Goal: Task Accomplishment & Management: Manage account settings

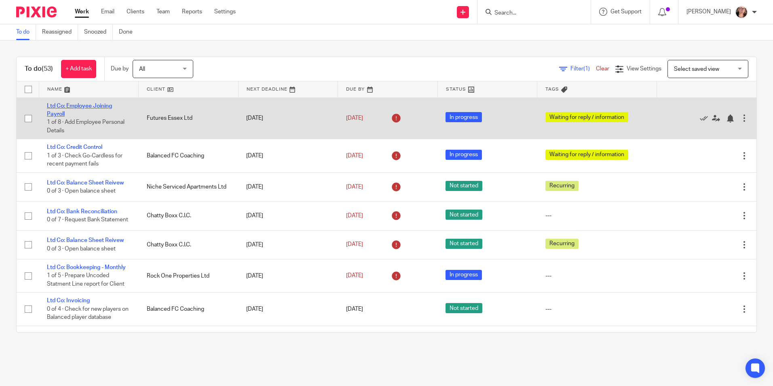
click at [89, 104] on link "Ltd Co: Employee Joining Payroll" at bounding box center [79, 110] width 65 height 14
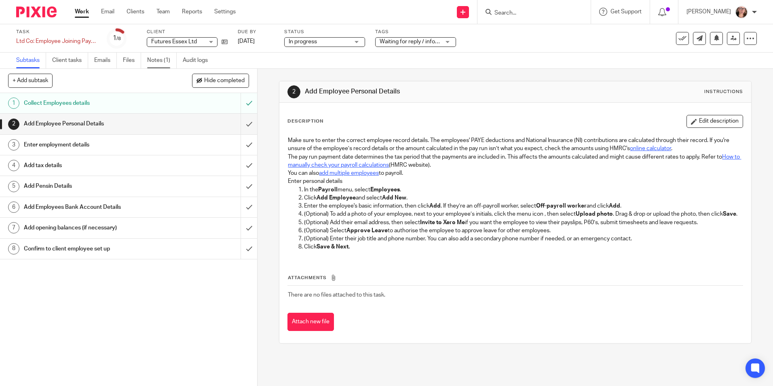
click at [155, 55] on link "Notes (1)" at bounding box center [162, 61] width 30 height 16
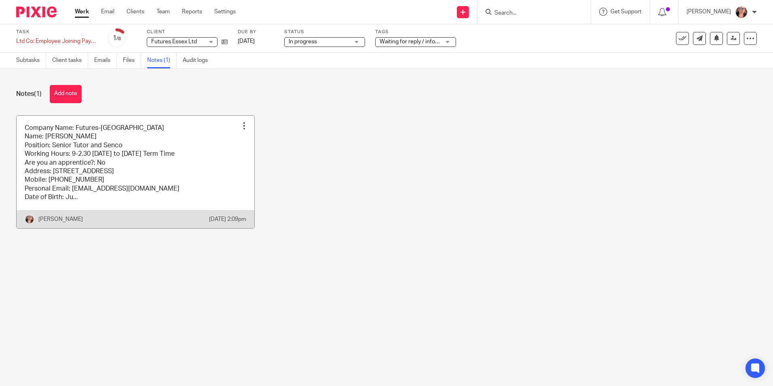
click at [101, 170] on link at bounding box center [136, 172] width 238 height 112
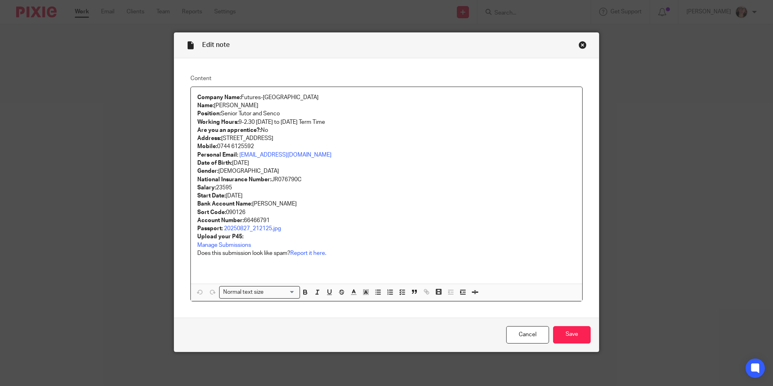
click at [273, 180] on p "National Insurance Number: JR076790C" at bounding box center [386, 180] width 379 height 8
drag, startPoint x: 269, startPoint y: 180, endPoint x: 309, endPoint y: 184, distance: 40.3
click at [309, 184] on div "Company Name: Futures-Essex Name: Pippa Edlin Position: Senior Tutor and Senco …" at bounding box center [386, 185] width 391 height 197
drag, startPoint x: 288, startPoint y: 179, endPoint x: 317, endPoint y: 159, distance: 35.2
click at [317, 159] on p "Date of Birth: June 22, 1985" at bounding box center [386, 163] width 379 height 8
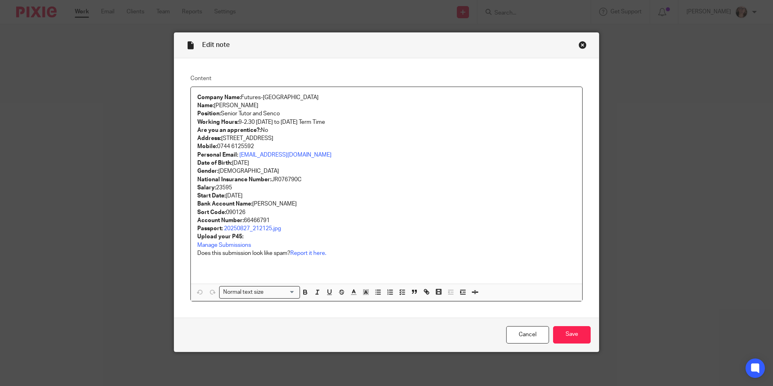
drag, startPoint x: 270, startPoint y: 178, endPoint x: 299, endPoint y: 183, distance: 29.1
click at [299, 183] on p "National Insurance Number: JR076790C" at bounding box center [386, 180] width 379 height 8
click at [513, 333] on link "Cancel" at bounding box center [527, 334] width 43 height 17
click at [513, 338] on link "Cancel" at bounding box center [527, 334] width 43 height 17
drag, startPoint x: 270, startPoint y: 178, endPoint x: 300, endPoint y: 182, distance: 30.5
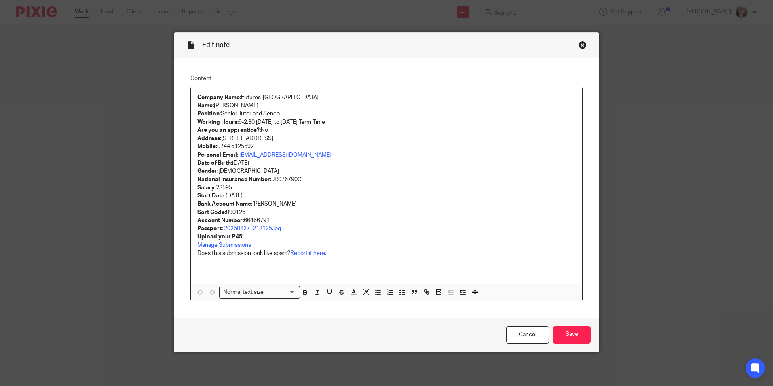
click at [300, 182] on p "National Insurance Number: JR076790C" at bounding box center [386, 180] width 379 height 8
copy p "JR076790C"
drag, startPoint x: 225, startPoint y: 214, endPoint x: 268, endPoint y: 220, distance: 43.3
click at [268, 220] on div "Company Name: Futures-Essex Name: Pippa Edlin Position: Senior Tutor and Senco …" at bounding box center [386, 185] width 391 height 197
click at [282, 216] on p "Account Number: 66466791" at bounding box center [386, 220] width 379 height 8
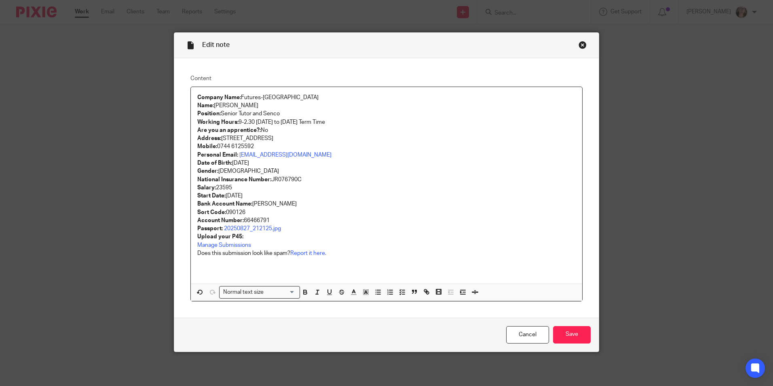
drag, startPoint x: 241, startPoint y: 220, endPoint x: 269, endPoint y: 221, distance: 27.1
click at [269, 221] on p "Account Number: 66466791" at bounding box center [386, 220] width 379 height 8
copy p "66466791"
click at [558, 338] on input "Save" at bounding box center [572, 334] width 38 height 17
click at [579, 44] on div "Close this dialog window" at bounding box center [583, 45] width 8 height 8
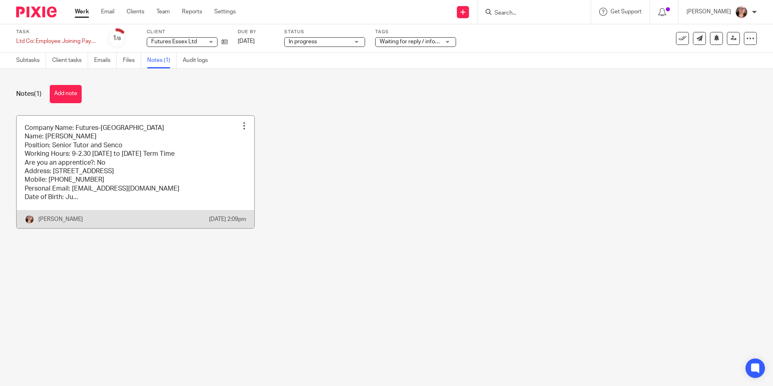
click at [68, 146] on link at bounding box center [136, 172] width 238 height 112
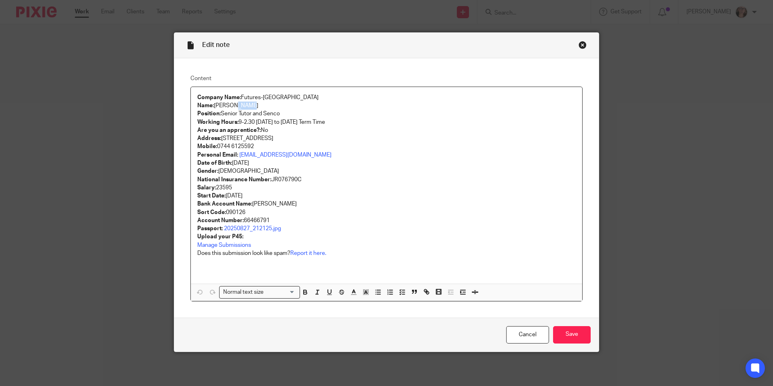
drag, startPoint x: 228, startPoint y: 105, endPoint x: 242, endPoint y: 105, distance: 14.6
click at [242, 105] on p "Name: [PERSON_NAME]" at bounding box center [386, 106] width 379 height 8
copy p "Edlin"
click at [562, 331] on input "Save" at bounding box center [572, 334] width 38 height 17
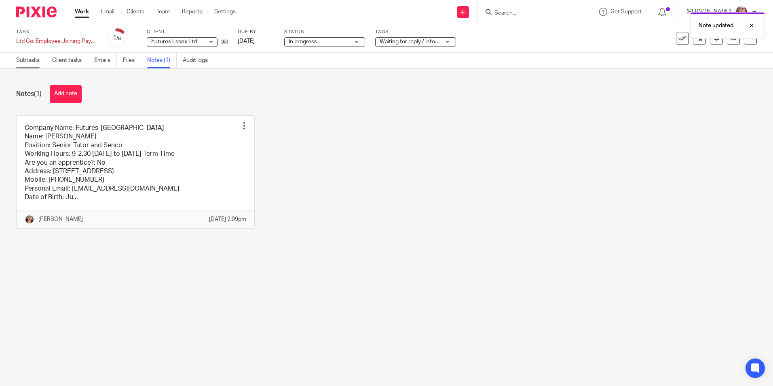
click at [24, 57] on link "Subtasks" at bounding box center [31, 61] width 30 height 16
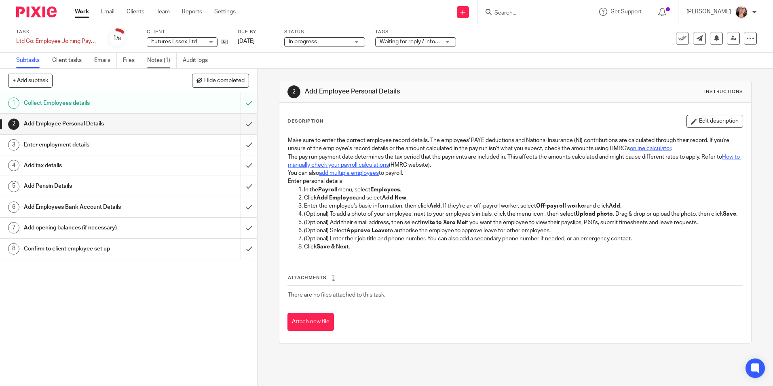
click at [167, 55] on link "Notes (1)" at bounding box center [162, 61] width 30 height 16
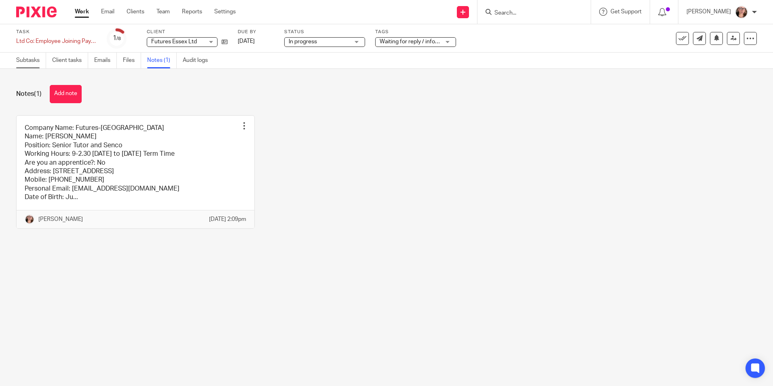
click at [25, 59] on link "Subtasks" at bounding box center [31, 61] width 30 height 16
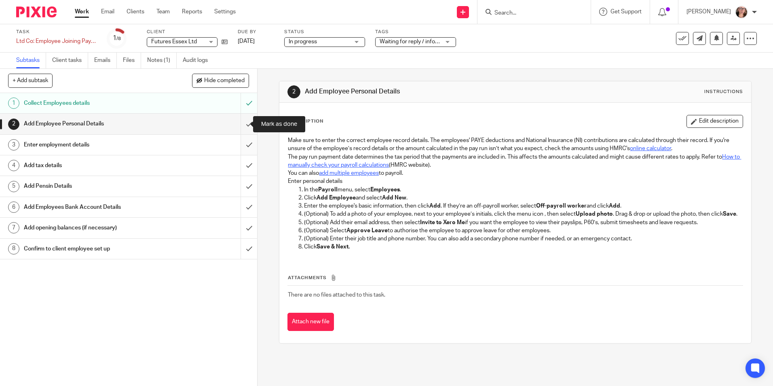
drag, startPoint x: 241, startPoint y: 131, endPoint x: 244, endPoint y: 149, distance: 18.4
click at [241, 131] on input "submit" at bounding box center [128, 124] width 257 height 20
click at [244, 153] on input "submit" at bounding box center [128, 145] width 257 height 20
click at [241, 166] on input "submit" at bounding box center [128, 165] width 257 height 20
click at [240, 180] on input "submit" at bounding box center [128, 186] width 257 height 20
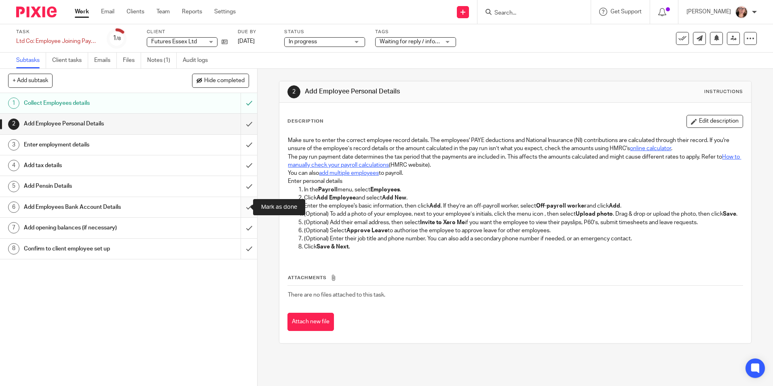
click at [239, 213] on input "submit" at bounding box center [128, 207] width 257 height 20
click at [239, 228] on input "submit" at bounding box center [128, 228] width 257 height 20
click at [240, 268] on div "1 Collect Employees details 2 Add Employee Personal Details 3 Enter employment …" at bounding box center [128, 239] width 257 height 293
click at [242, 256] on input "submit" at bounding box center [128, 249] width 257 height 20
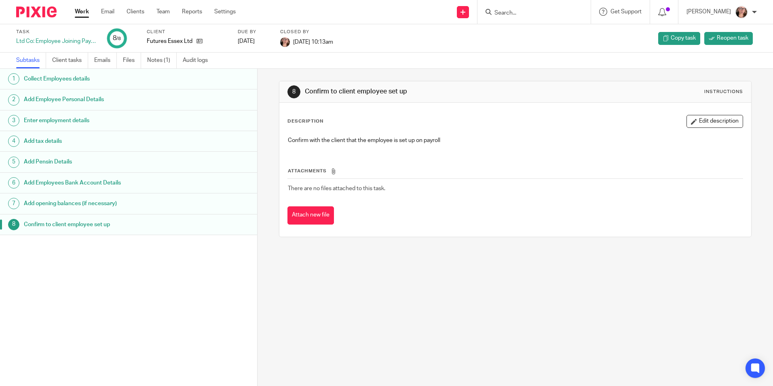
click at [87, 11] on link "Work" at bounding box center [82, 12] width 14 height 8
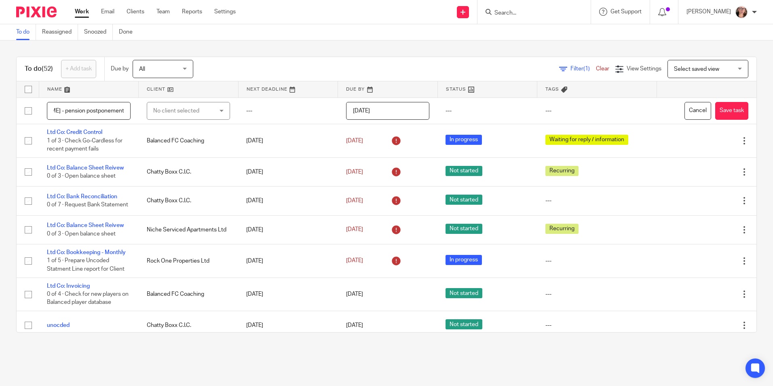
scroll to position [0, 40]
type input "[PERSON_NAME] - pension postponement letter"
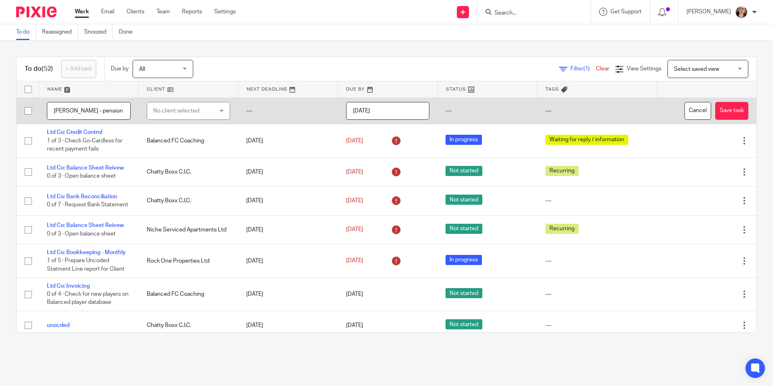
click at [183, 114] on div "No client selected" at bounding box center [183, 110] width 61 height 17
type input "fut"
click at [179, 145] on li "Futures Essex Ltd" at bounding box center [184, 151] width 80 height 17
click at [383, 112] on input "2025-09-17" at bounding box center [388, 111] width 84 height 18
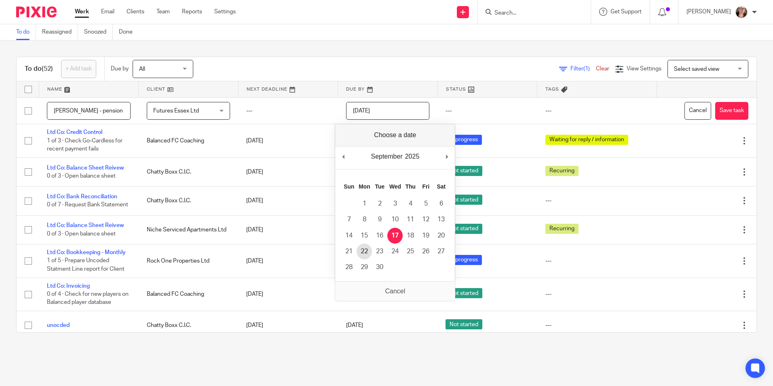
type input "2025-09-22"
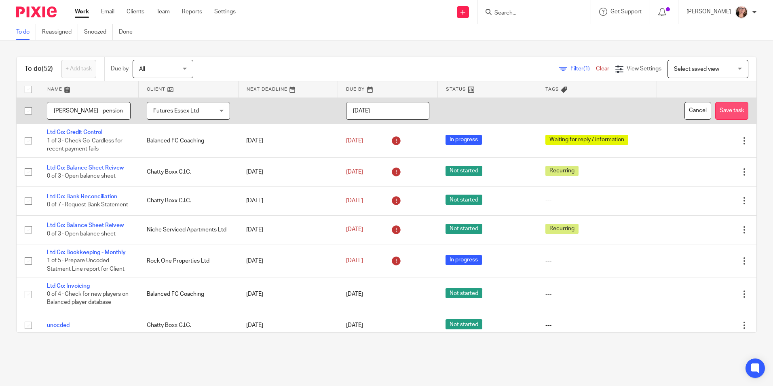
click at [715, 112] on button "Save task" at bounding box center [731, 111] width 33 height 18
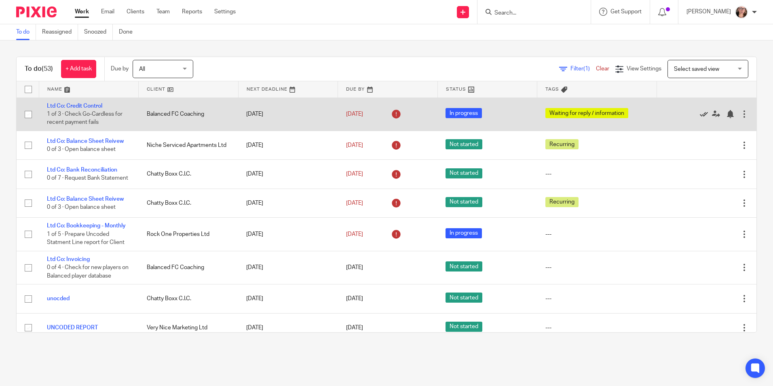
click at [700, 116] on icon at bounding box center [704, 114] width 8 height 8
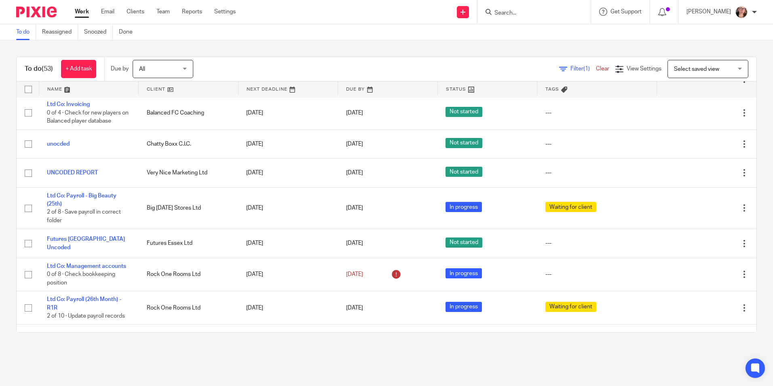
scroll to position [81, 0]
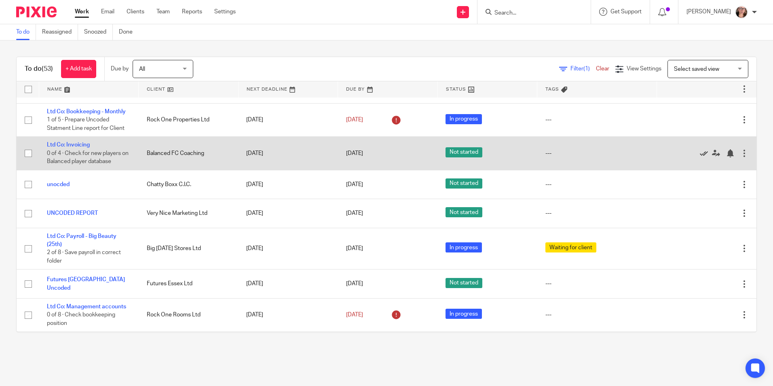
click at [700, 156] on icon at bounding box center [704, 153] width 8 height 8
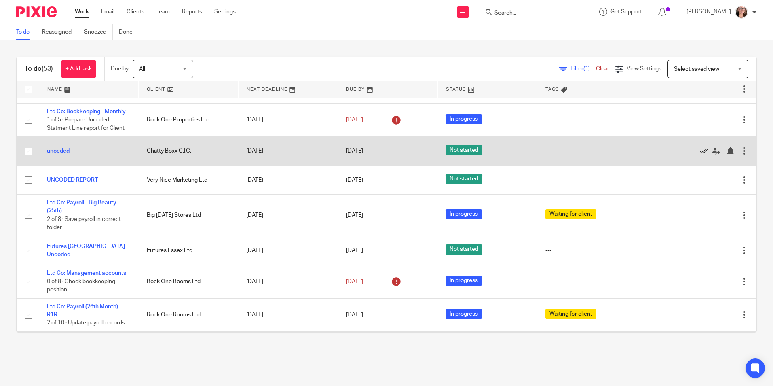
click at [700, 153] on icon at bounding box center [704, 151] width 8 height 8
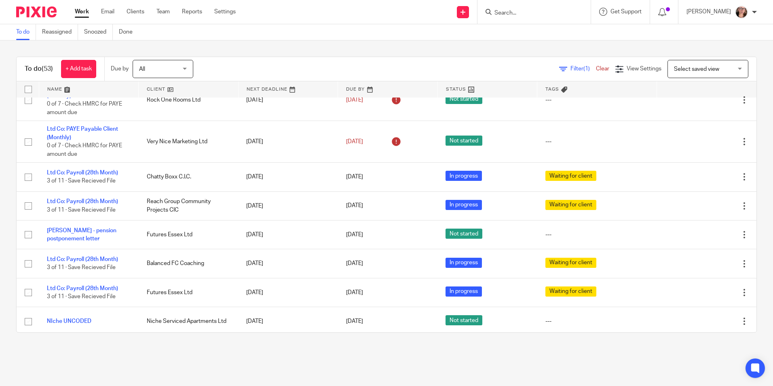
scroll to position [445, 0]
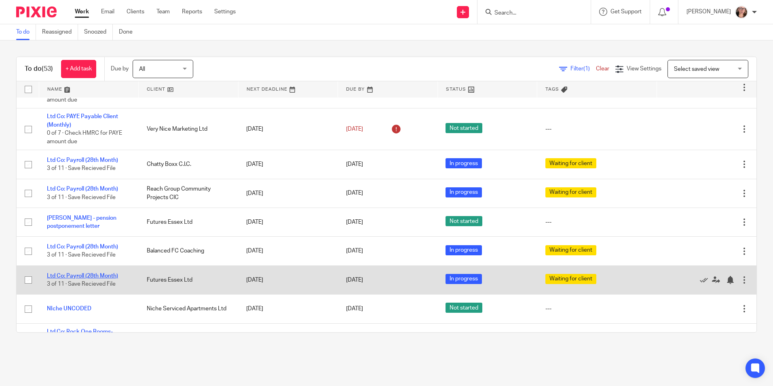
click at [102, 279] on link "Ltd Co: Payroll (28th Month)" at bounding box center [82, 276] width 71 height 6
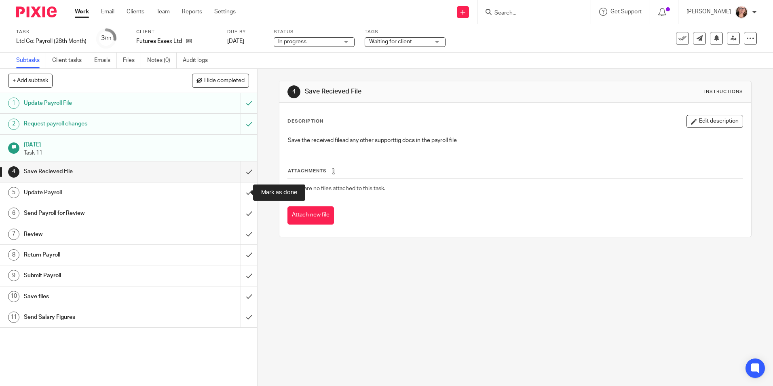
click at [240, 190] on input "submit" at bounding box center [128, 192] width 257 height 20
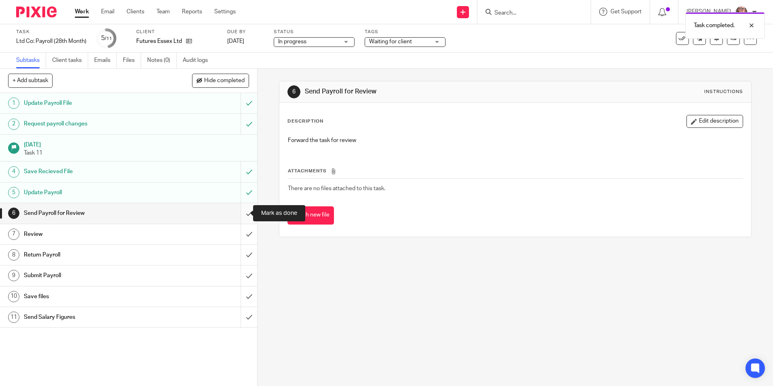
click at [239, 211] on input "submit" at bounding box center [128, 213] width 257 height 20
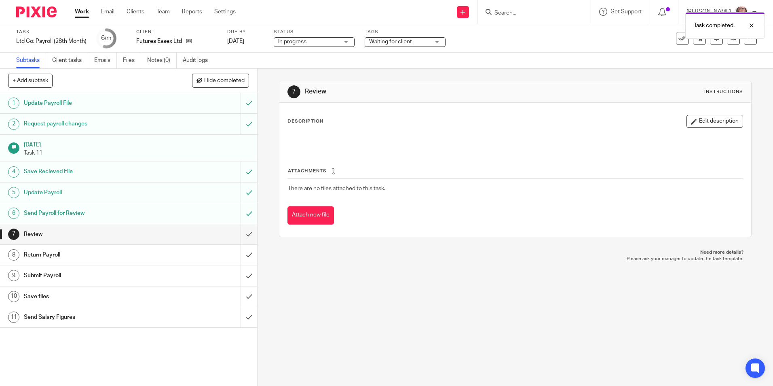
click at [388, 44] on span "Waiting for client" at bounding box center [390, 42] width 43 height 6
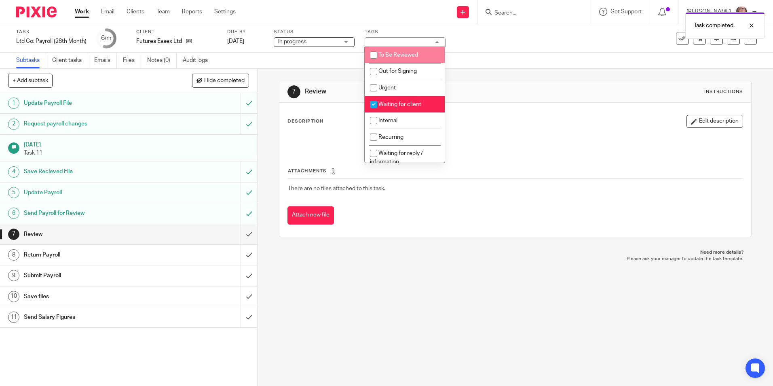
click at [387, 61] on li "To Be Reviewed" at bounding box center [405, 55] width 80 height 17
checkbox input "true"
click at [370, 102] on input "checkbox" at bounding box center [373, 104] width 15 height 15
checkbox input "false"
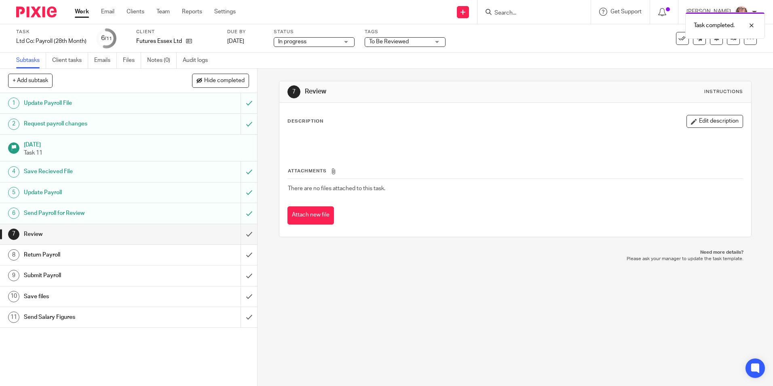
click at [260, 61] on div "Subtasks Client tasks Emails Files Notes (0) Audit logs" at bounding box center [386, 61] width 773 height 16
click at [751, 26] on div at bounding box center [746, 26] width 22 height 10
click at [728, 42] on link at bounding box center [733, 38] width 13 height 13
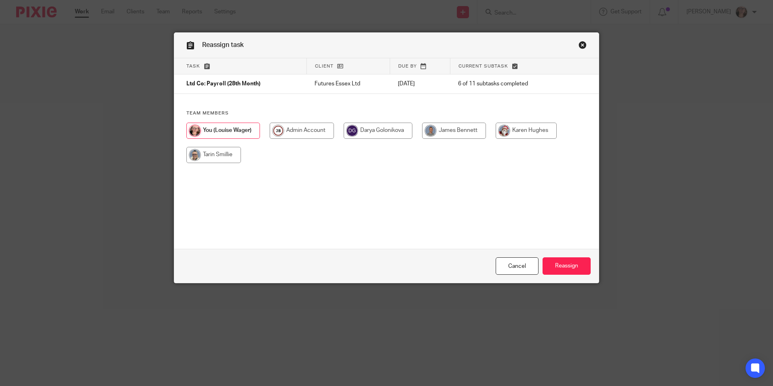
click at [457, 133] on input "radio" at bounding box center [454, 131] width 64 height 16
radio input "true"
click at [558, 261] on input "Reassign" at bounding box center [567, 265] width 48 height 17
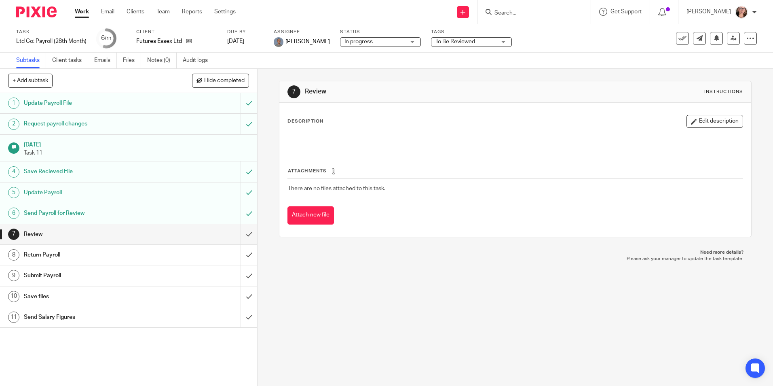
click at [77, 10] on link "Work" at bounding box center [82, 12] width 14 height 8
